Goal: Navigation & Orientation: Find specific page/section

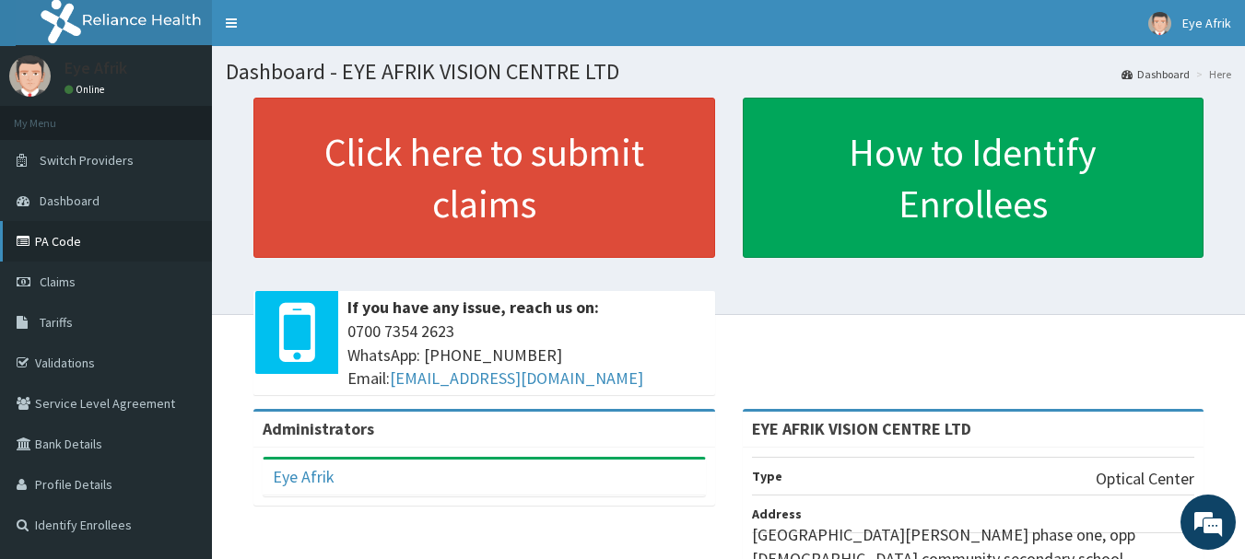
click at [102, 236] on link "PA Code" at bounding box center [106, 241] width 212 height 41
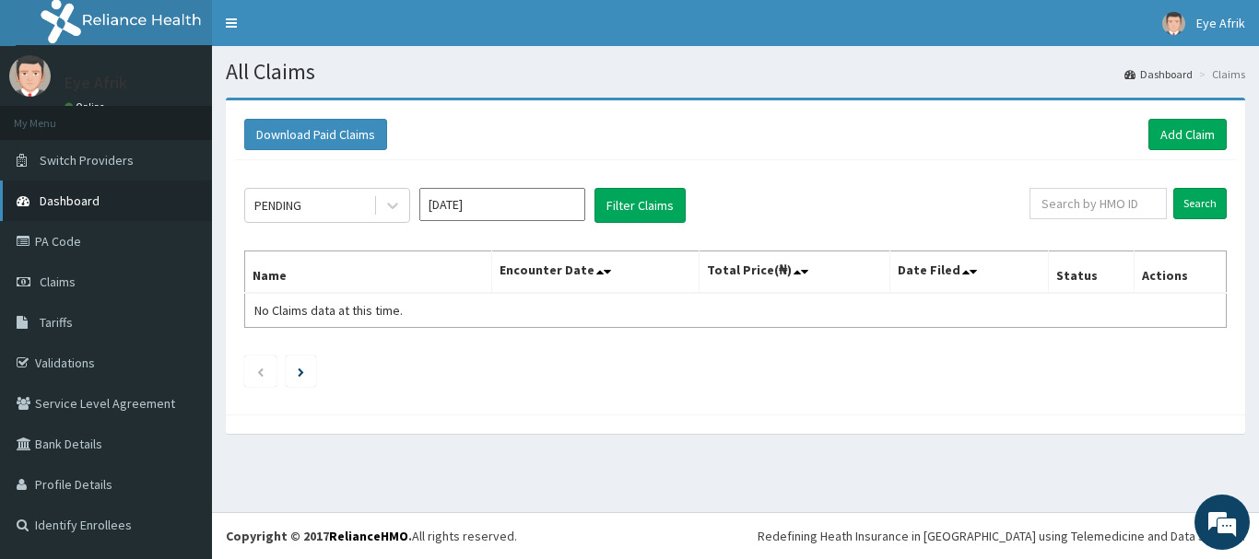
click at [86, 196] on span "Dashboard" at bounding box center [70, 201] width 60 height 17
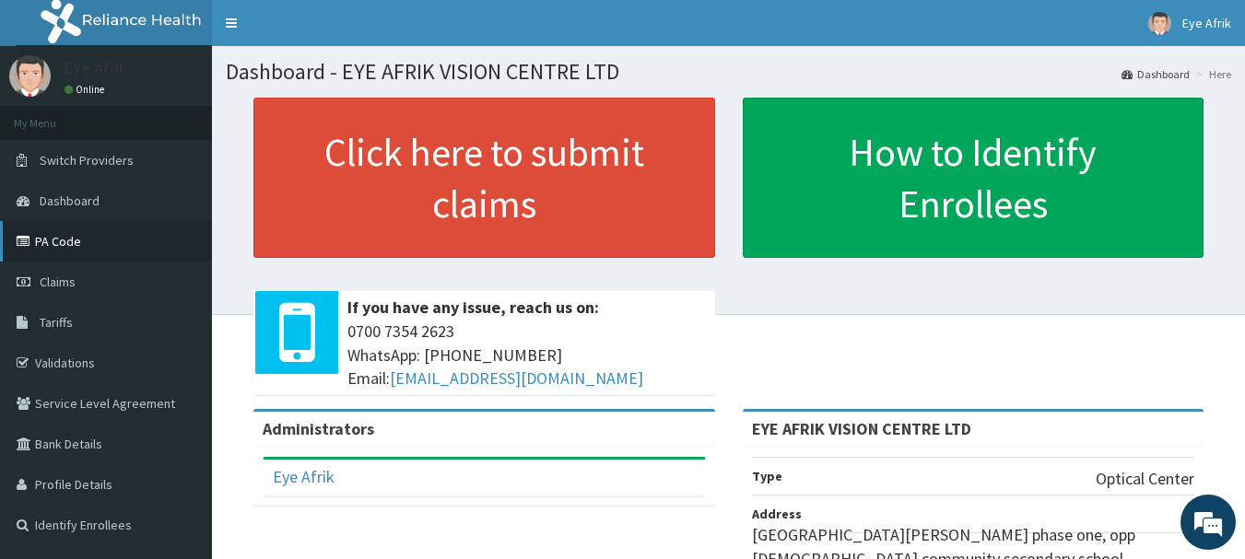
click at [99, 239] on link "PA Code" at bounding box center [106, 241] width 212 height 41
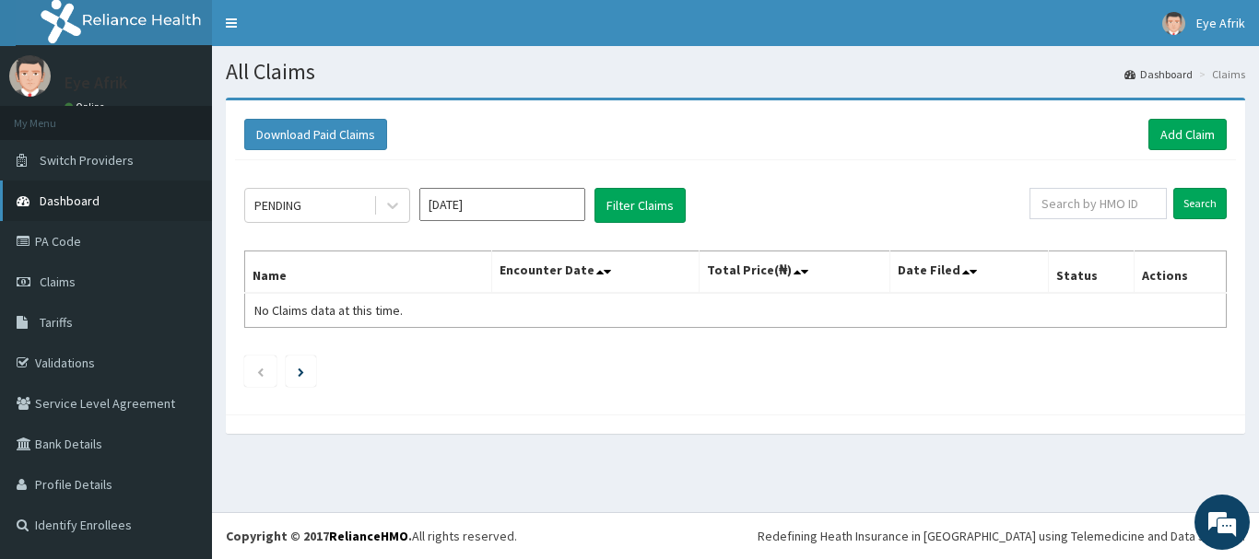
click at [117, 212] on link "Dashboard" at bounding box center [106, 201] width 212 height 41
